Goal: Find contact information: Find contact information

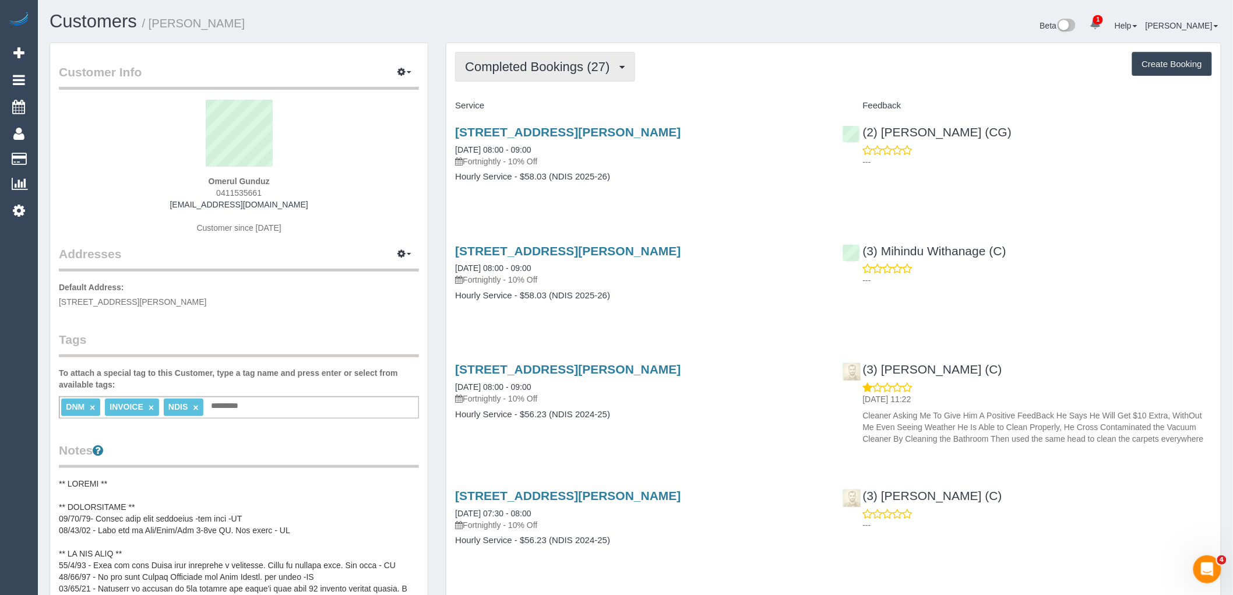
click at [526, 65] on span "Completed Bookings (27)" at bounding box center [540, 66] width 150 height 15
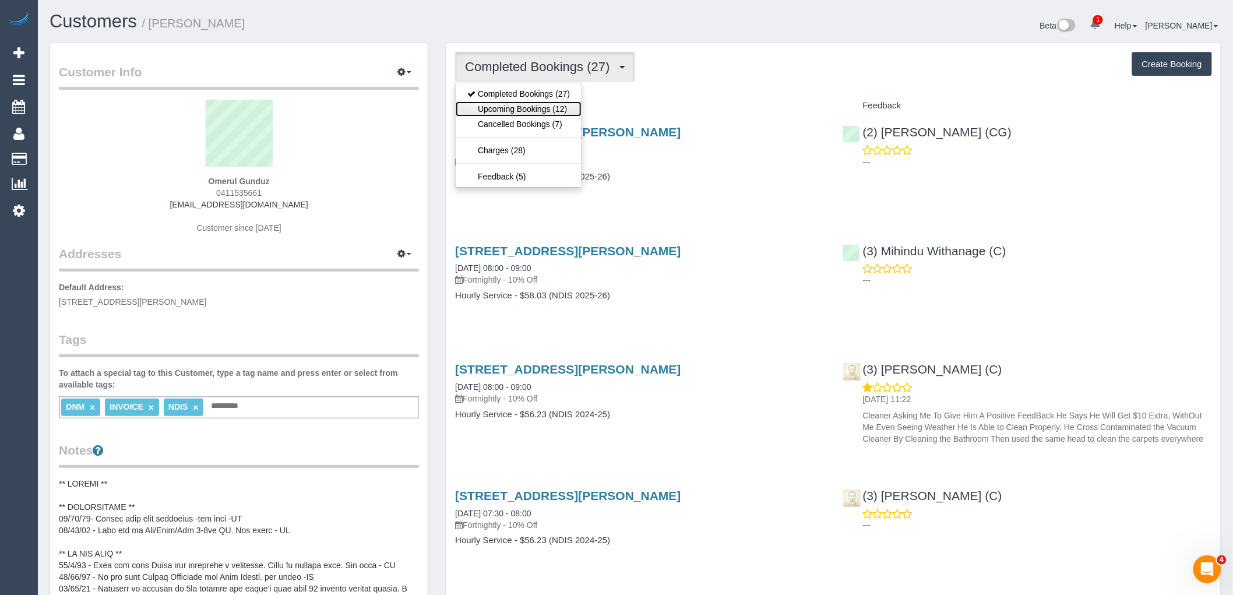
click at [538, 108] on link "Upcoming Bookings (12)" at bounding box center [519, 108] width 126 height 15
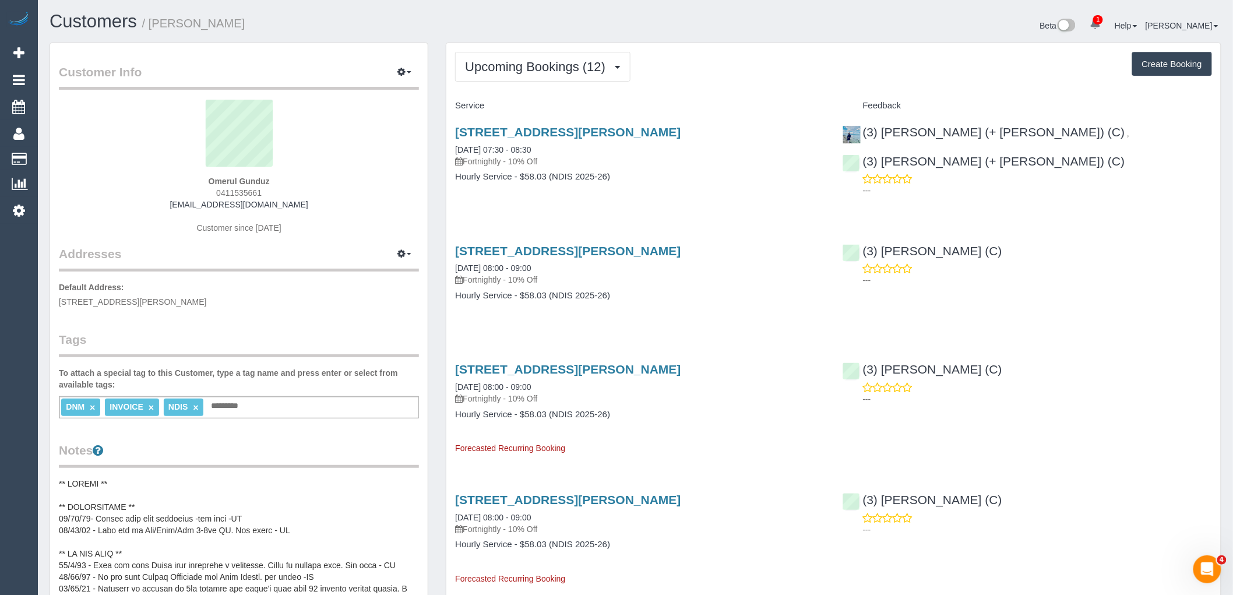
drag, startPoint x: 671, startPoint y: 128, endPoint x: 447, endPoint y: 128, distance: 224.4
click at [447, 128] on div "[STREET_ADDRESS][PERSON_NAME] [DATE] 07:30 - 08:30 Fortnightly - 10% Off Hourly…" at bounding box center [639, 160] width 387 height 90
copy link "[STREET_ADDRESS][PERSON_NAME]"
drag, startPoint x: 269, startPoint y: 191, endPoint x: 197, endPoint y: 191, distance: 72.3
click at [197, 191] on div "Omerul Gunduz 0411535661 [EMAIL_ADDRESS][DOMAIN_NAME] Customer since [DATE]" at bounding box center [239, 173] width 360 height 146
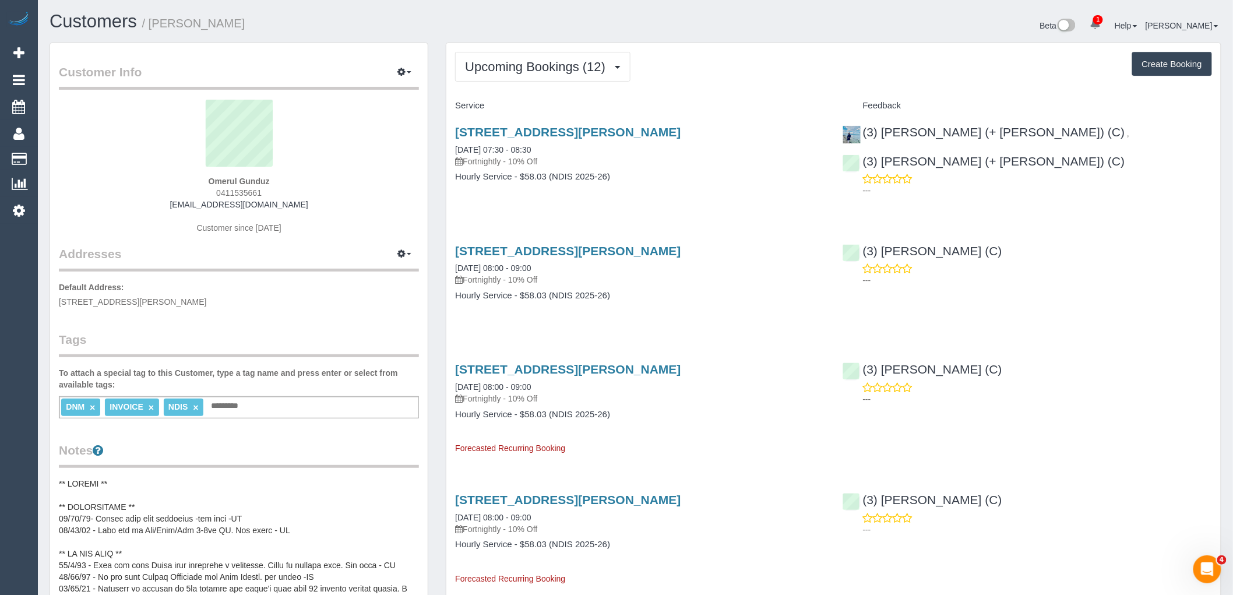
copy span "0411535661"
click at [283, 199] on div "Omerul Gunduz 0411535661 [EMAIL_ADDRESS][DOMAIN_NAME] Customer since [DATE]" at bounding box center [239, 173] width 360 height 146
drag, startPoint x: 247, startPoint y: 194, endPoint x: 170, endPoint y: 194, distance: 76.9
click at [172, 194] on div "Omerul Gunduz 0411535661 [EMAIL_ADDRESS][DOMAIN_NAME] Customer since [DATE]" at bounding box center [239, 173] width 360 height 146
copy span "0411535661"
